Goal: Task Accomplishment & Management: Manage account settings

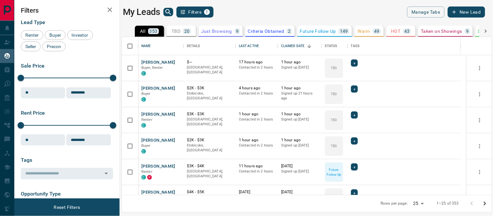
scroll to position [72, 0]
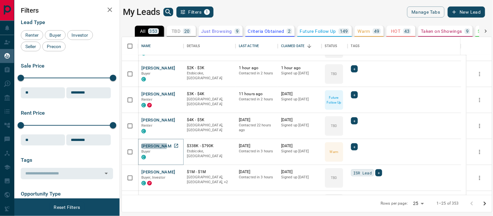
click at [154, 145] on button "[PERSON_NAME]" at bounding box center [158, 146] width 34 height 6
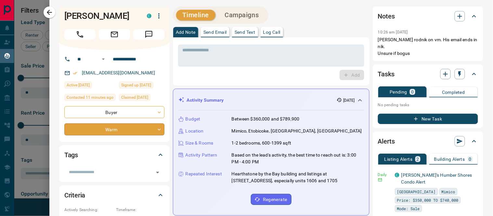
click at [157, 129] on body "Lead Transfers Claim Leads My Leads Tasks Opportunities Deals Campaigns Automat…" at bounding box center [246, 104] width 493 height 208
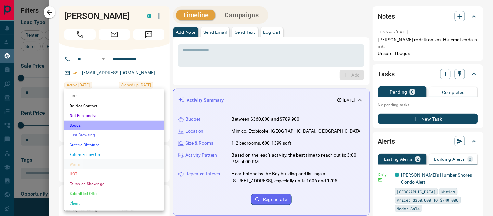
click at [78, 126] on li "Bogus" at bounding box center [114, 125] width 100 height 10
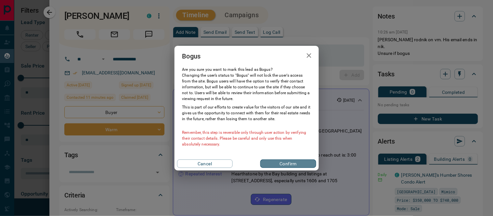
click at [273, 166] on button "Confirm" at bounding box center [288, 163] width 56 height 8
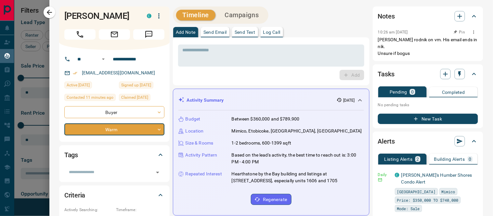
type input "**********"
type input "*"
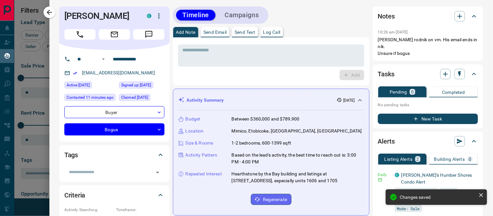
click at [278, 34] on p "Log Call" at bounding box center [271, 32] width 17 height 5
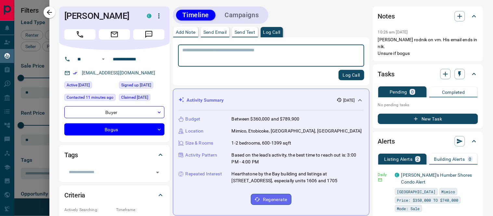
click at [261, 52] on textarea at bounding box center [271, 55] width 177 height 17
type textarea "**********"
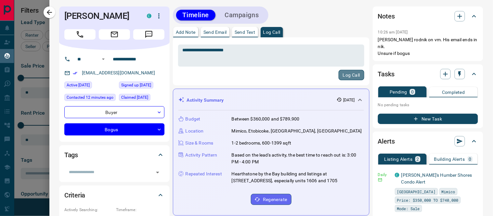
click at [356, 74] on button "Log Call" at bounding box center [351, 75] width 26 height 10
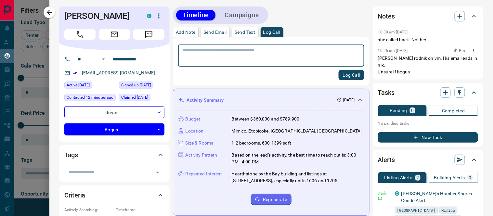
click at [471, 51] on icon "button" at bounding box center [473, 50] width 5 height 5
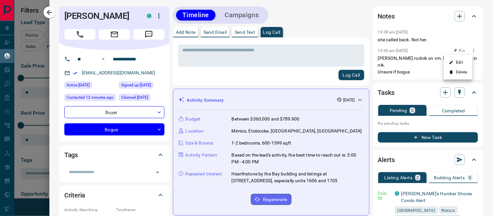
click at [465, 69] on li "Delete" at bounding box center [458, 72] width 29 height 10
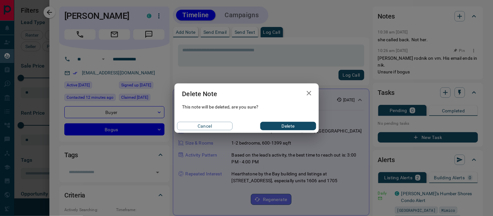
click at [280, 124] on button "Delete" at bounding box center [288, 126] width 56 height 8
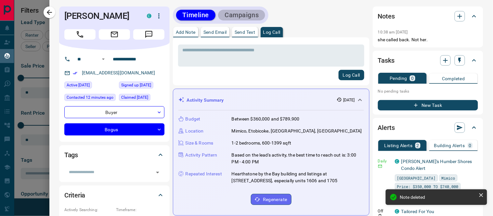
click at [236, 19] on button "Campaigns" at bounding box center [241, 15] width 47 height 11
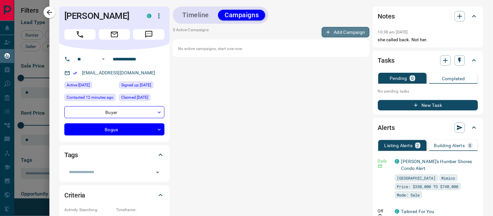
click at [333, 31] on button "Add Campaign" at bounding box center [346, 32] width 48 height 10
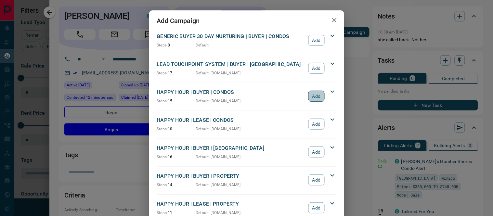
click at [312, 95] on button "Add" at bounding box center [316, 96] width 16 height 11
click at [332, 21] on icon "button" at bounding box center [334, 20] width 5 height 5
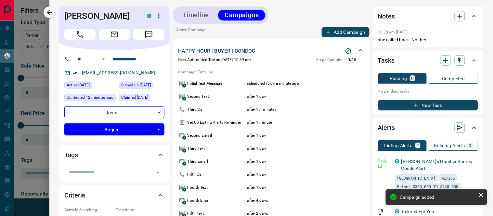
click at [202, 12] on button "Timeline" at bounding box center [196, 15] width 40 height 11
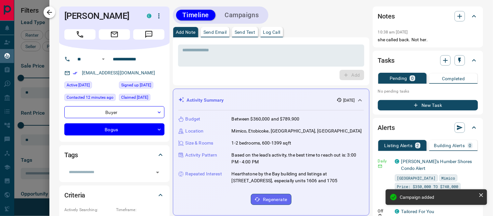
click at [51, 11] on icon "button" at bounding box center [49, 12] width 8 height 8
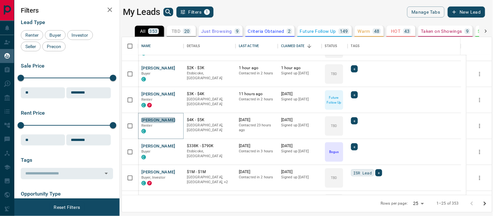
click at [161, 118] on button "[PERSON_NAME]" at bounding box center [158, 120] width 34 height 6
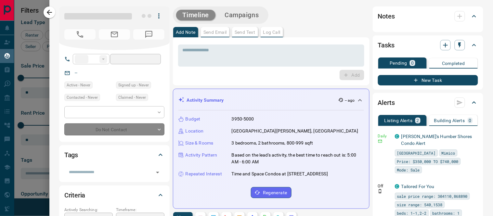
type input "**"
type input "**********"
type input "**"
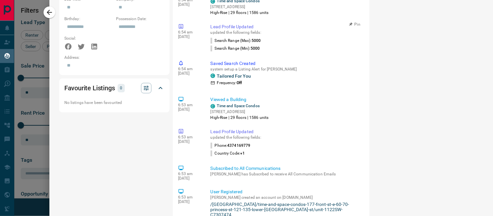
scroll to position [469, 0]
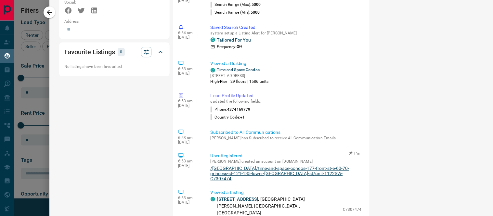
click at [273, 166] on link "/[GEOGRAPHIC_DATA]/time-and-space-condos-177-front-st-e-60-70-princess-st-121-1…" at bounding box center [285, 174] width 151 height 16
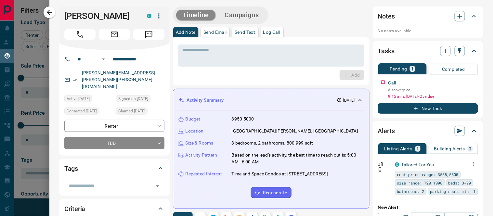
scroll to position [36, 0]
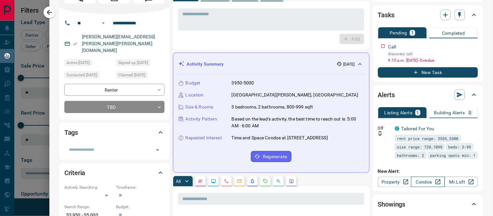
click at [414, 183] on link "Condos" at bounding box center [427, 182] width 33 height 10
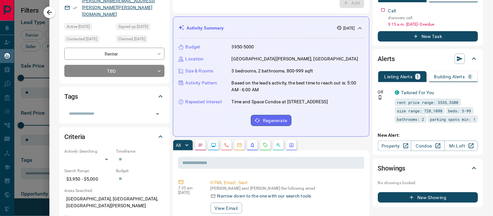
scroll to position [0, 0]
